Goal: Find contact information: Find contact information

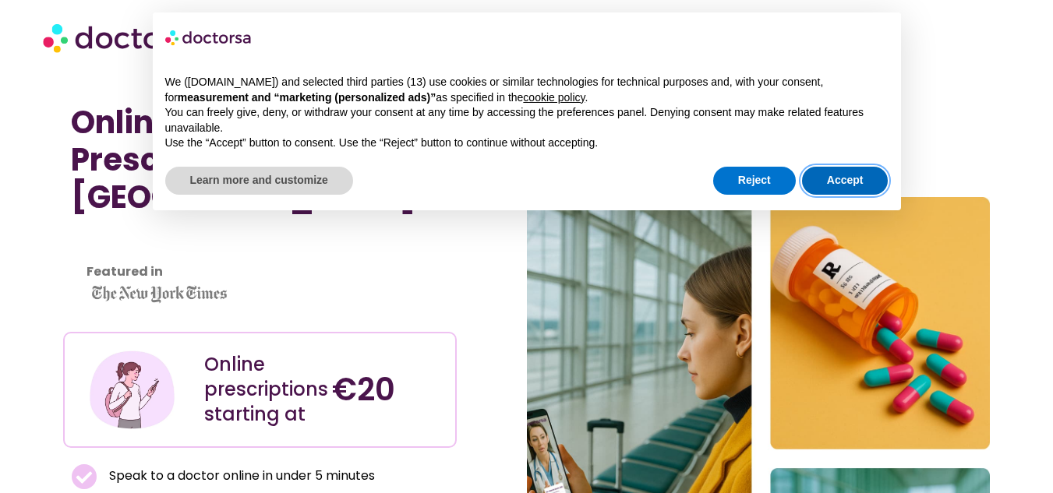
click at [832, 184] on button "Accept" at bounding box center [845, 181] width 87 height 28
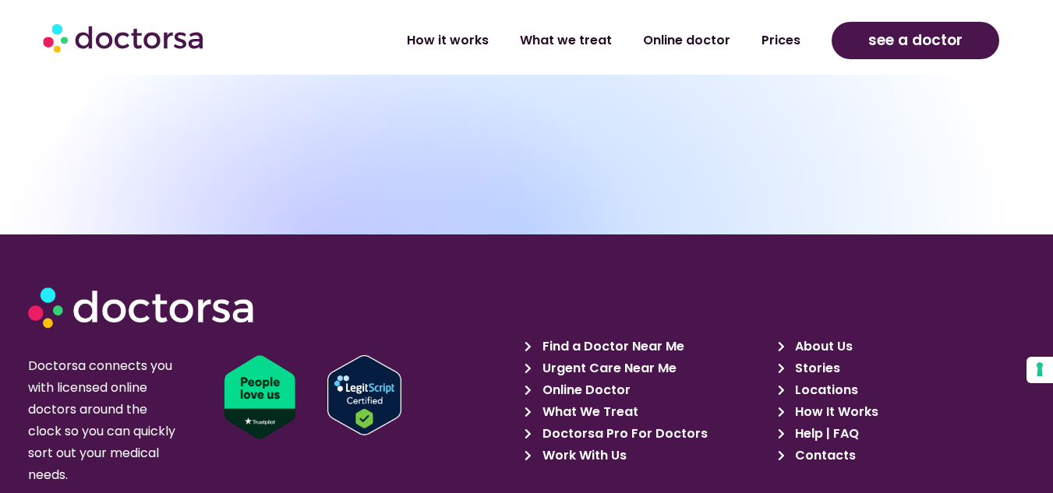
scroll to position [14821, 0]
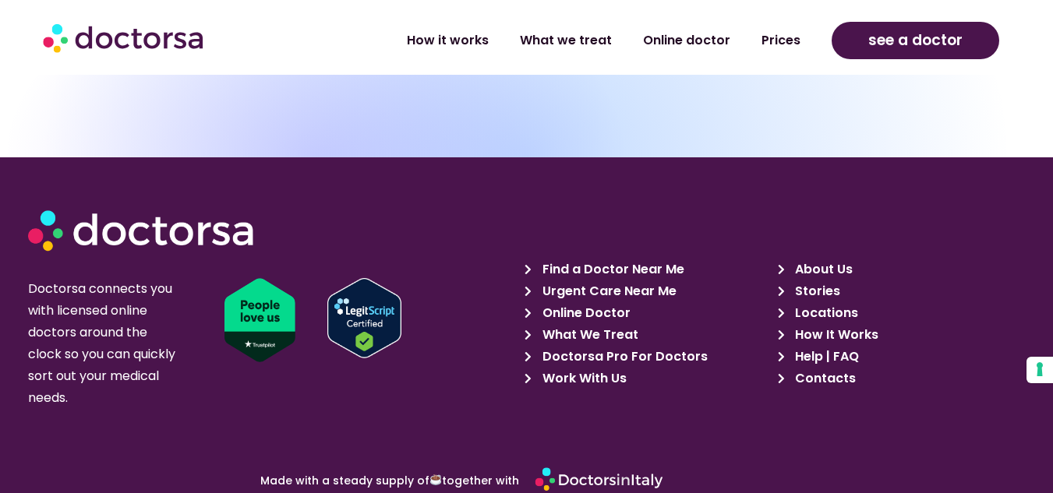
click at [828, 368] on span "Contacts" at bounding box center [823, 379] width 65 height 22
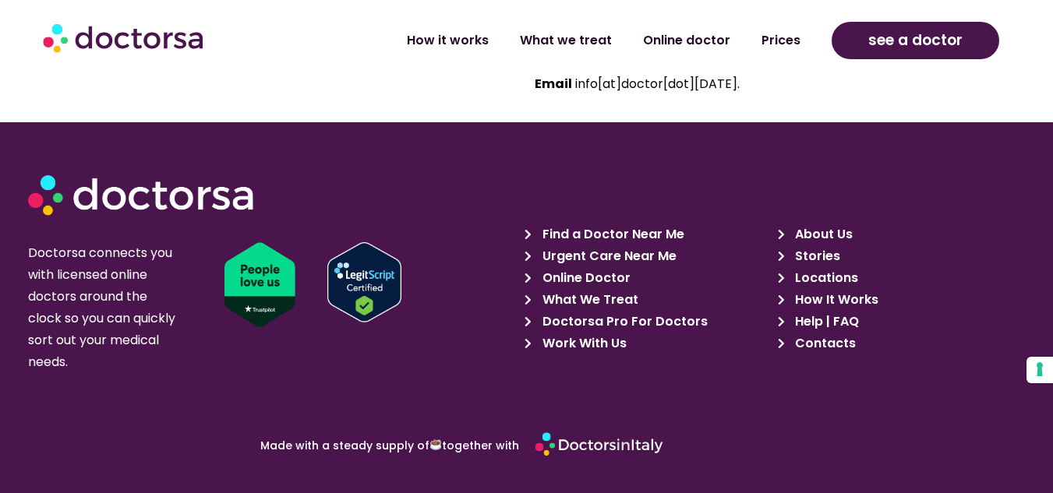
scroll to position [1364, 0]
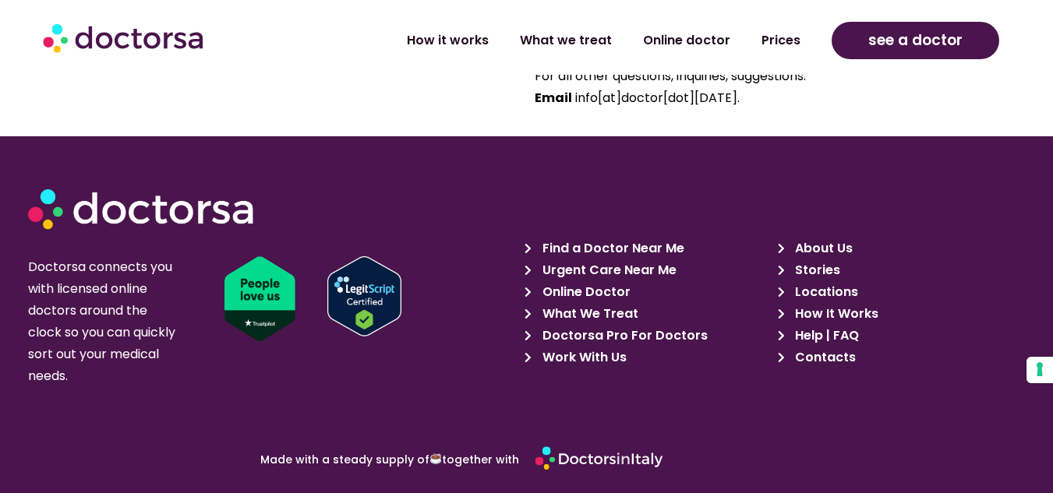
click at [780, 354] on icon at bounding box center [785, 357] width 14 height 11
